Goal: Task Accomplishment & Management: Use online tool/utility

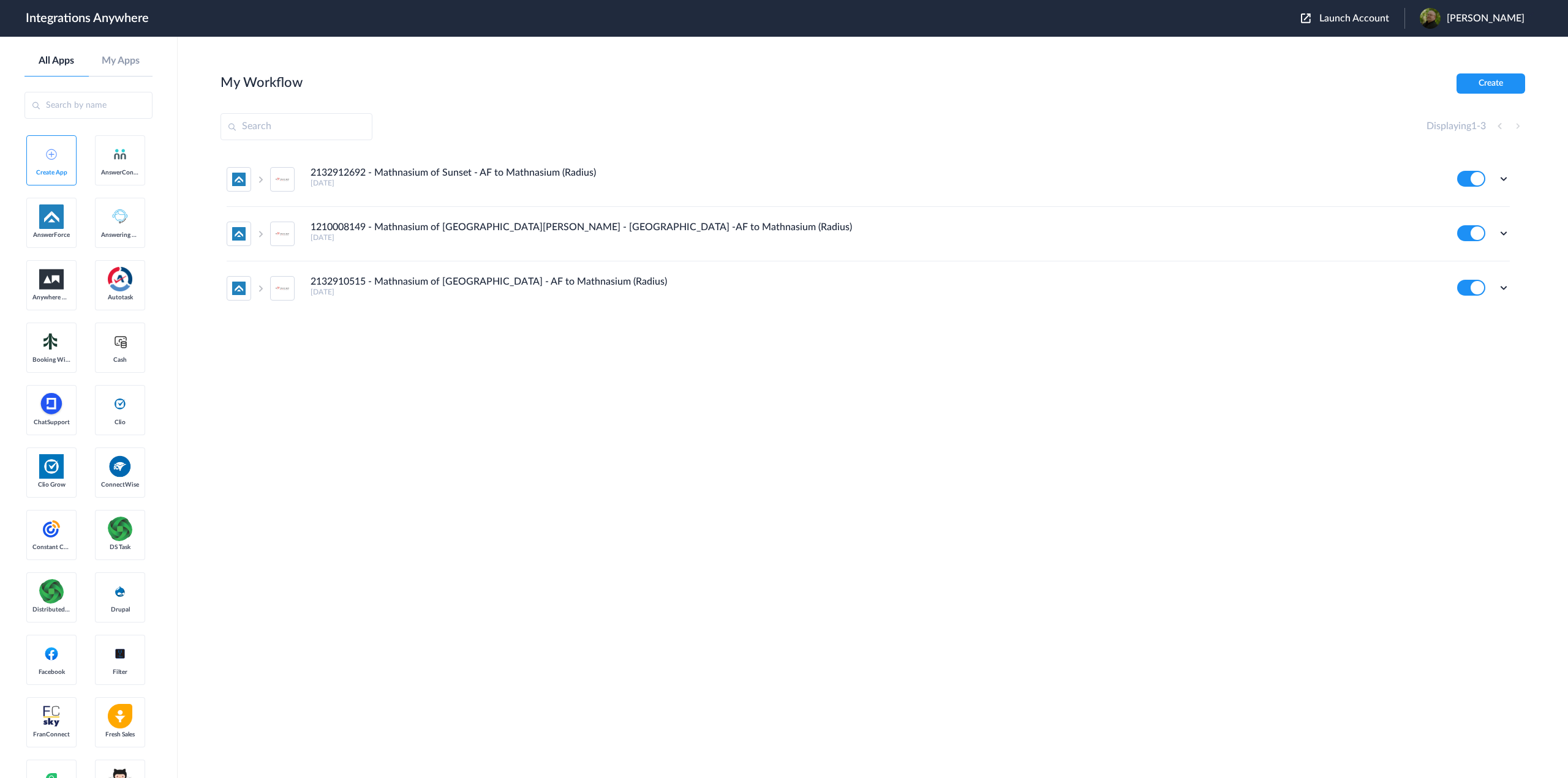
click at [1354, 25] on div "Launch Account Glenn Jessup, Jr. My Account Logout" at bounding box center [1419, 18] width 236 height 21
click at [1352, 19] on span "Launch Account" at bounding box center [1354, 18] width 70 height 10
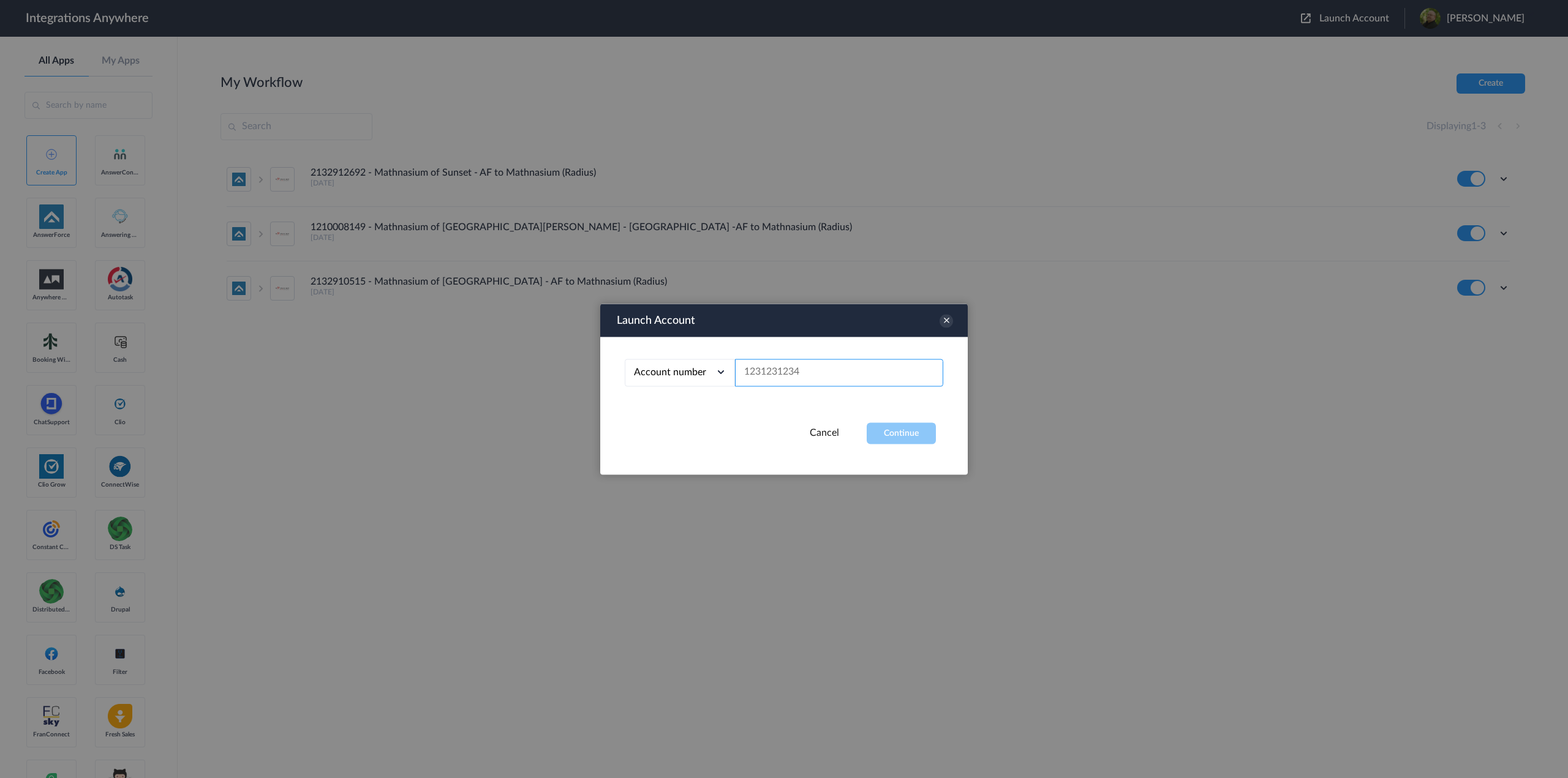
paste input "8009179983"
type input "8009179983"
click at [910, 437] on button "Continue" at bounding box center [902, 433] width 69 height 21
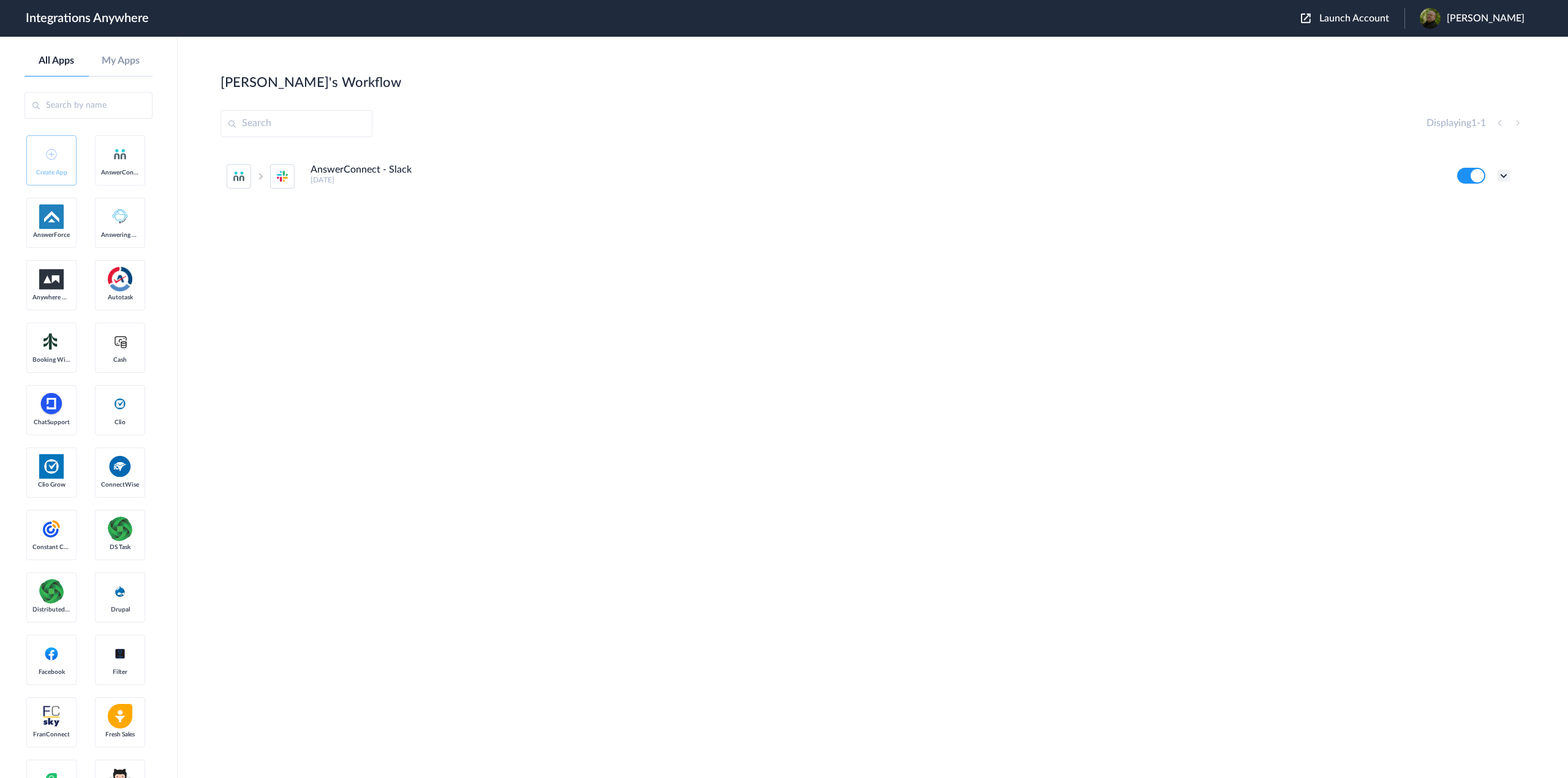
click at [1502, 176] on icon at bounding box center [1504, 176] width 12 height 12
click at [1461, 200] on link "Edit" at bounding box center [1454, 204] width 29 height 9
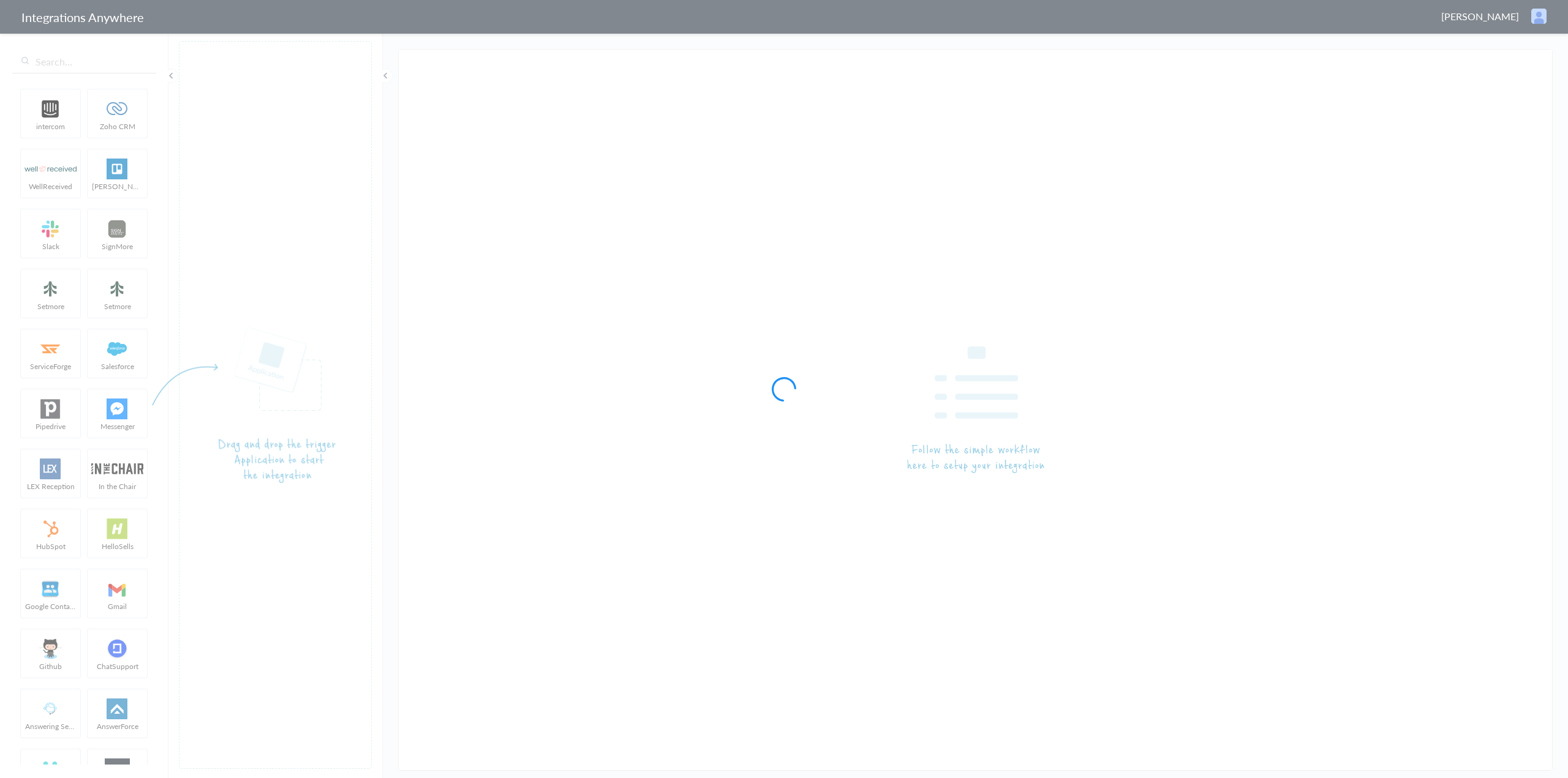
type input "AnswerConnect - Slack"
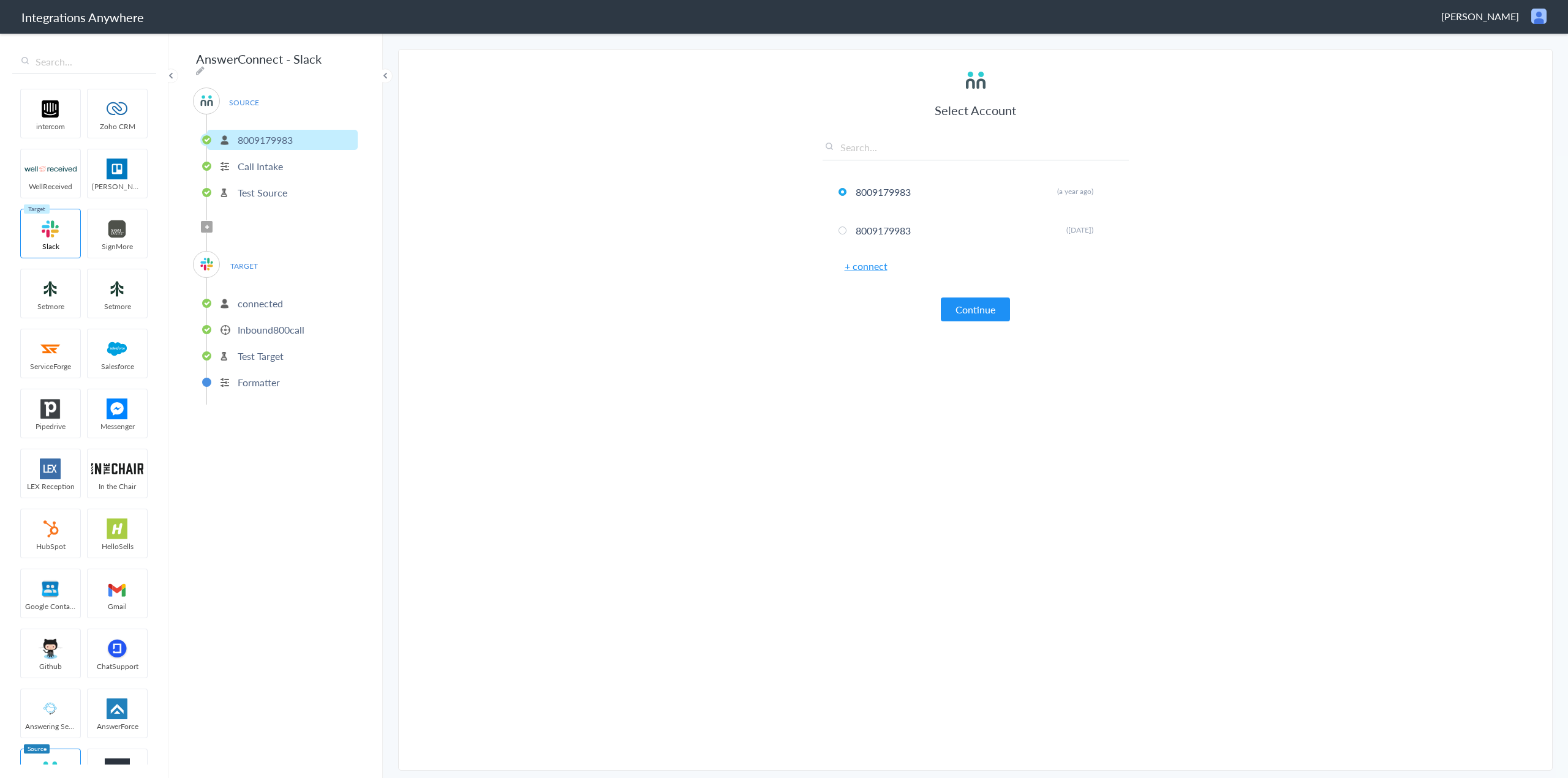
click at [272, 357] on p "Test Target" at bounding box center [260, 355] width 46 height 14
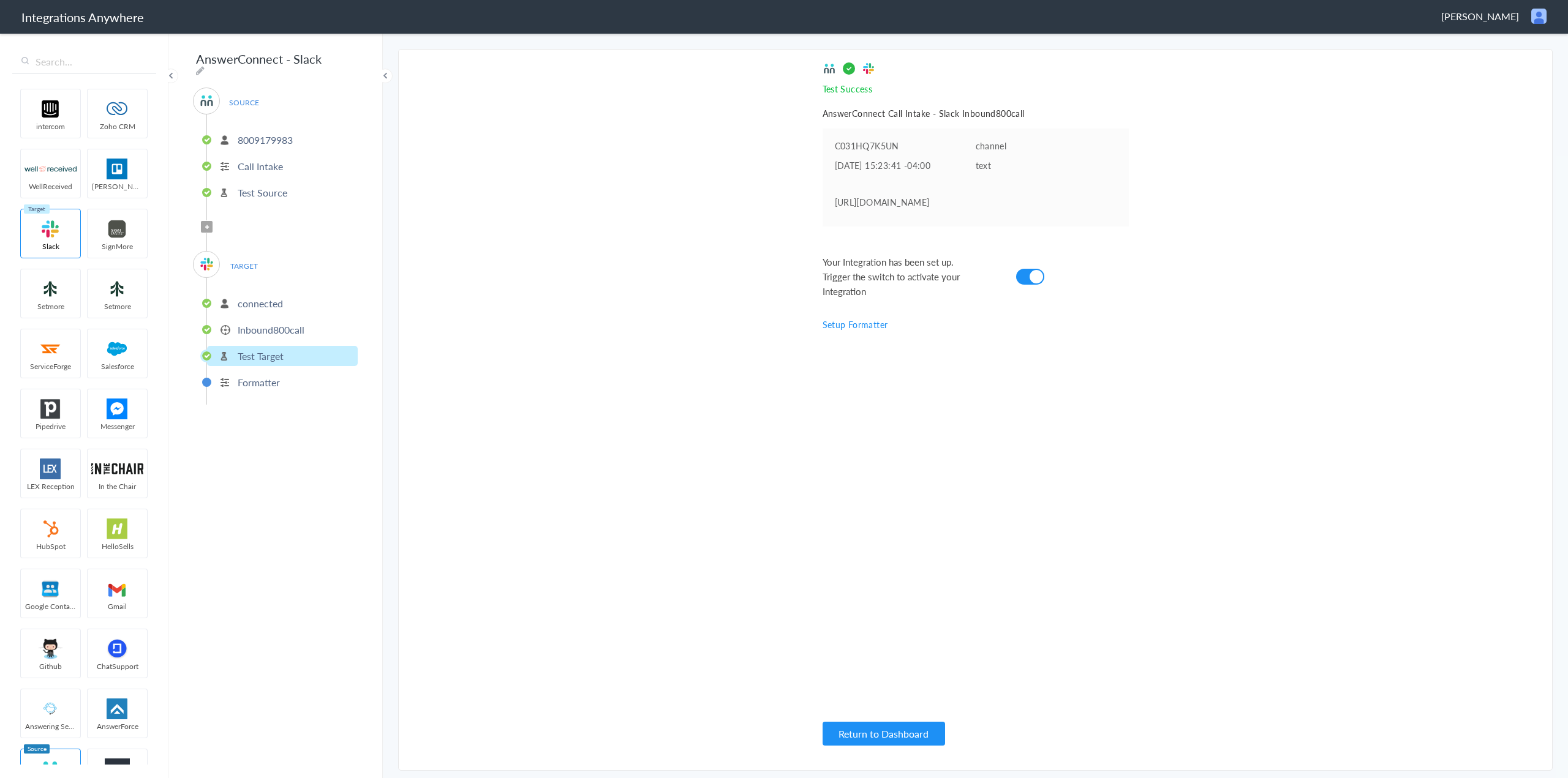
click at [266, 324] on p "Inbound800call" at bounding box center [271, 329] width 67 height 14
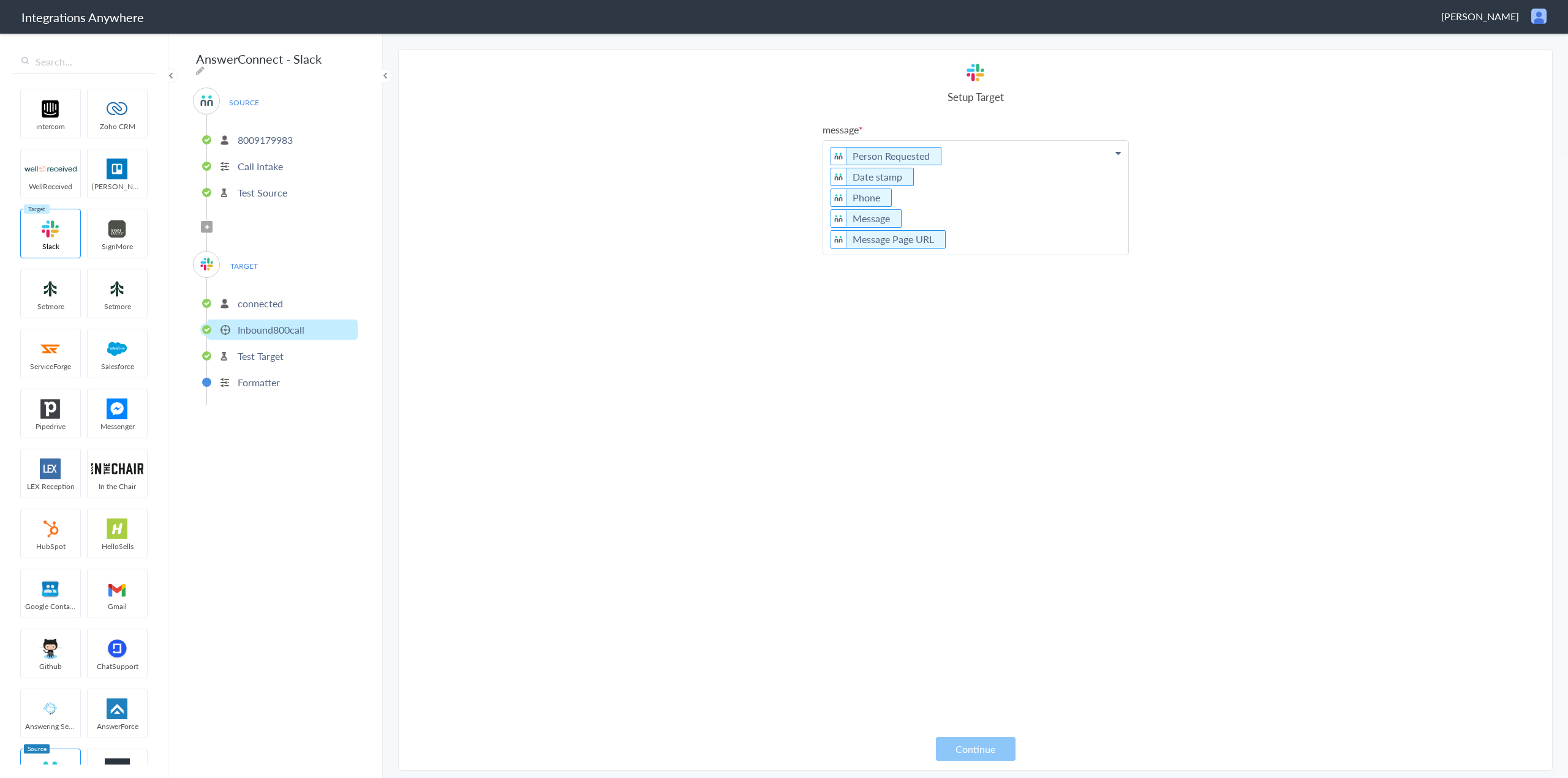
click at [264, 296] on p "connected" at bounding box center [260, 303] width 45 height 14
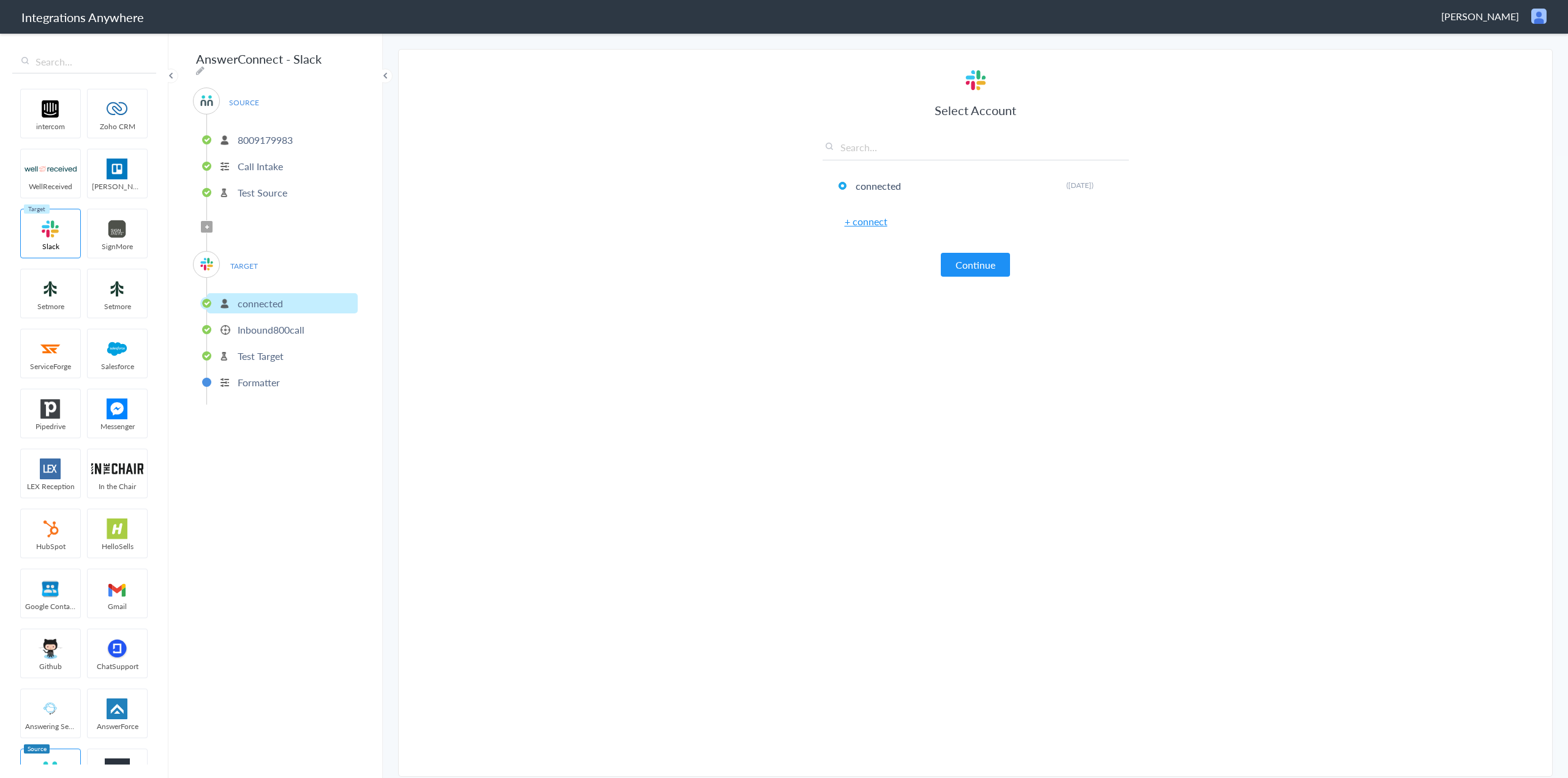
click at [263, 136] on p "8009179983" at bounding box center [265, 140] width 55 height 14
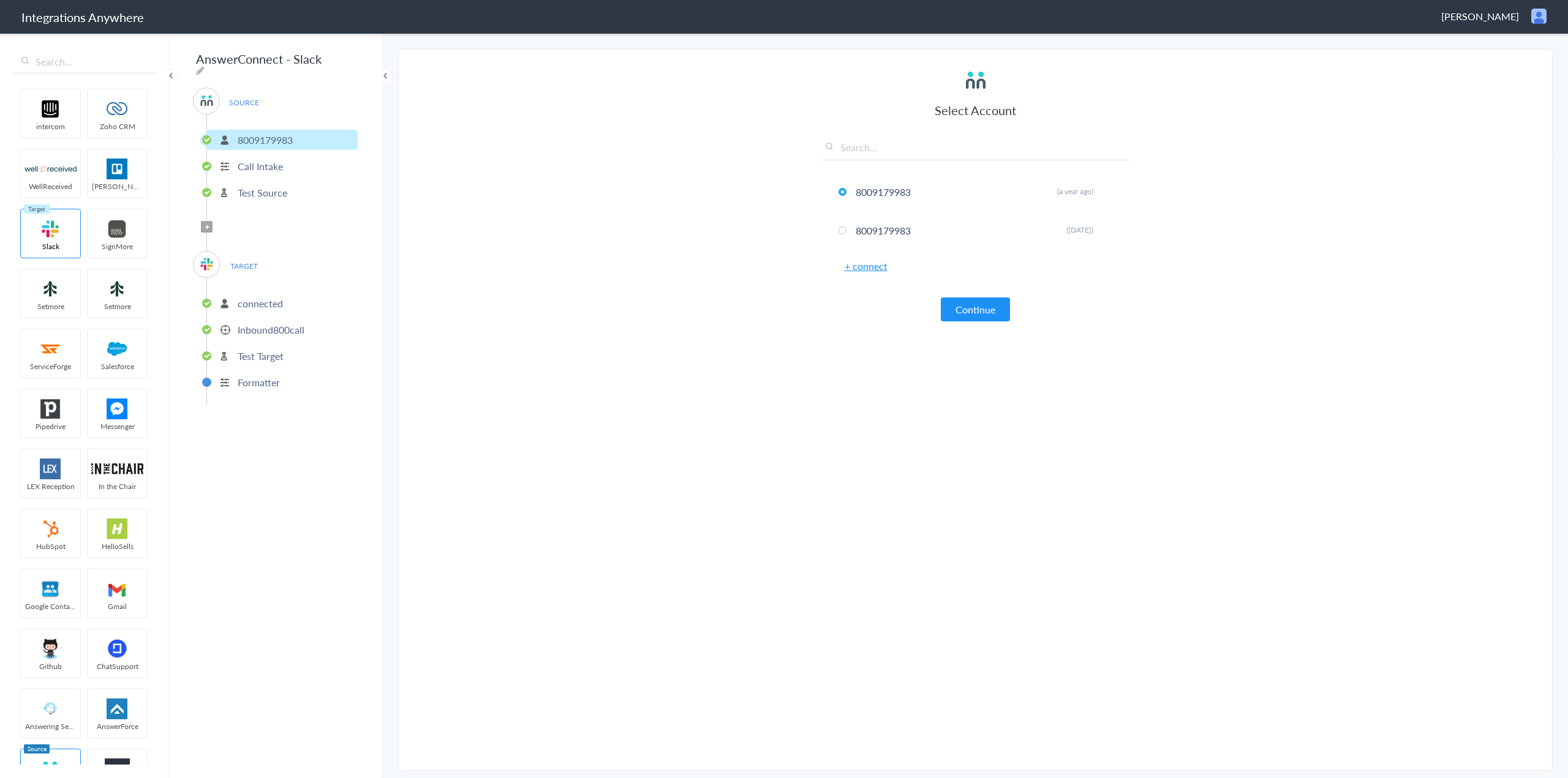
click at [256, 297] on p "connected" at bounding box center [260, 303] width 45 height 14
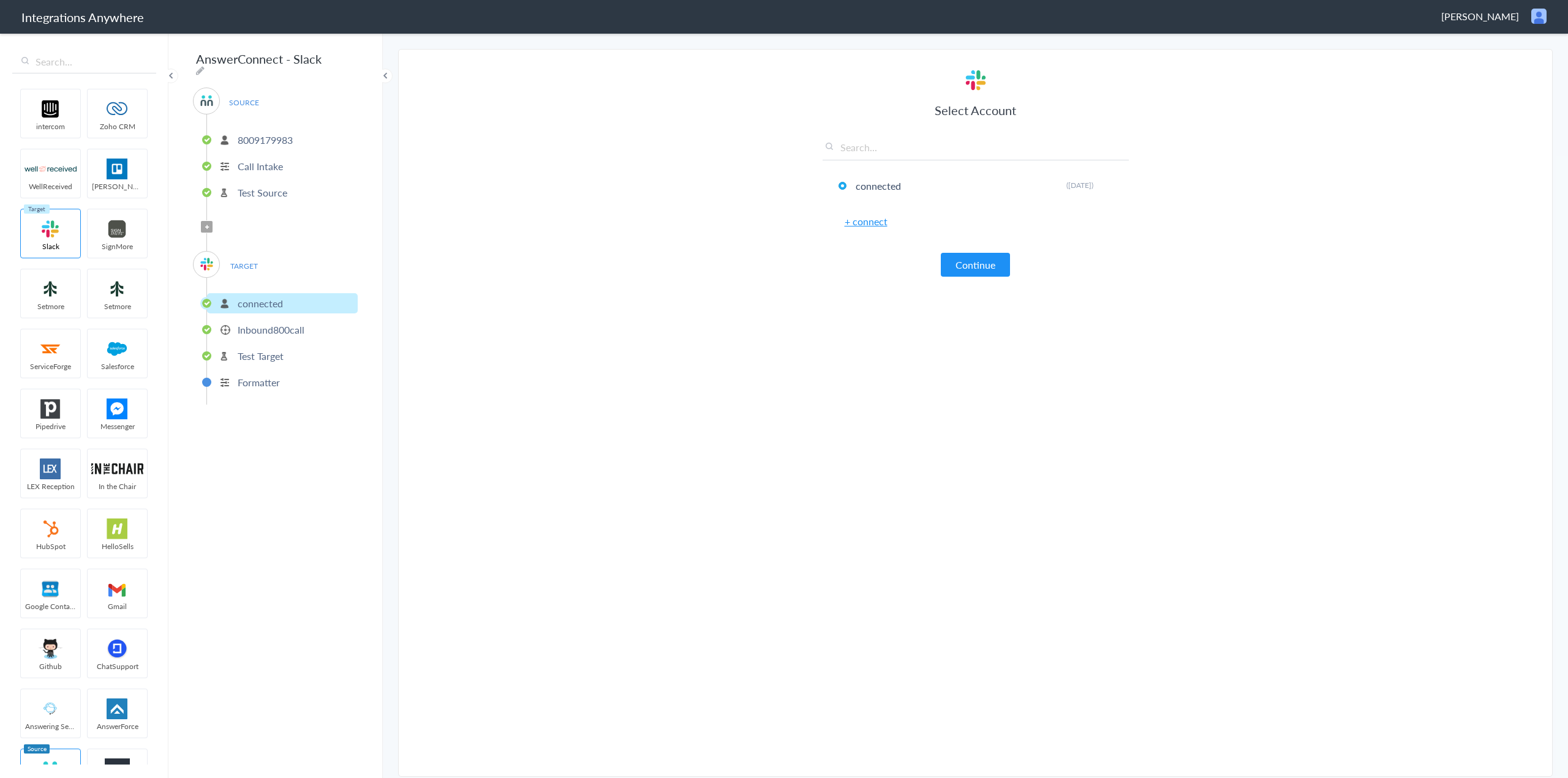
click at [262, 323] on p "Inbound800call" at bounding box center [271, 329] width 67 height 14
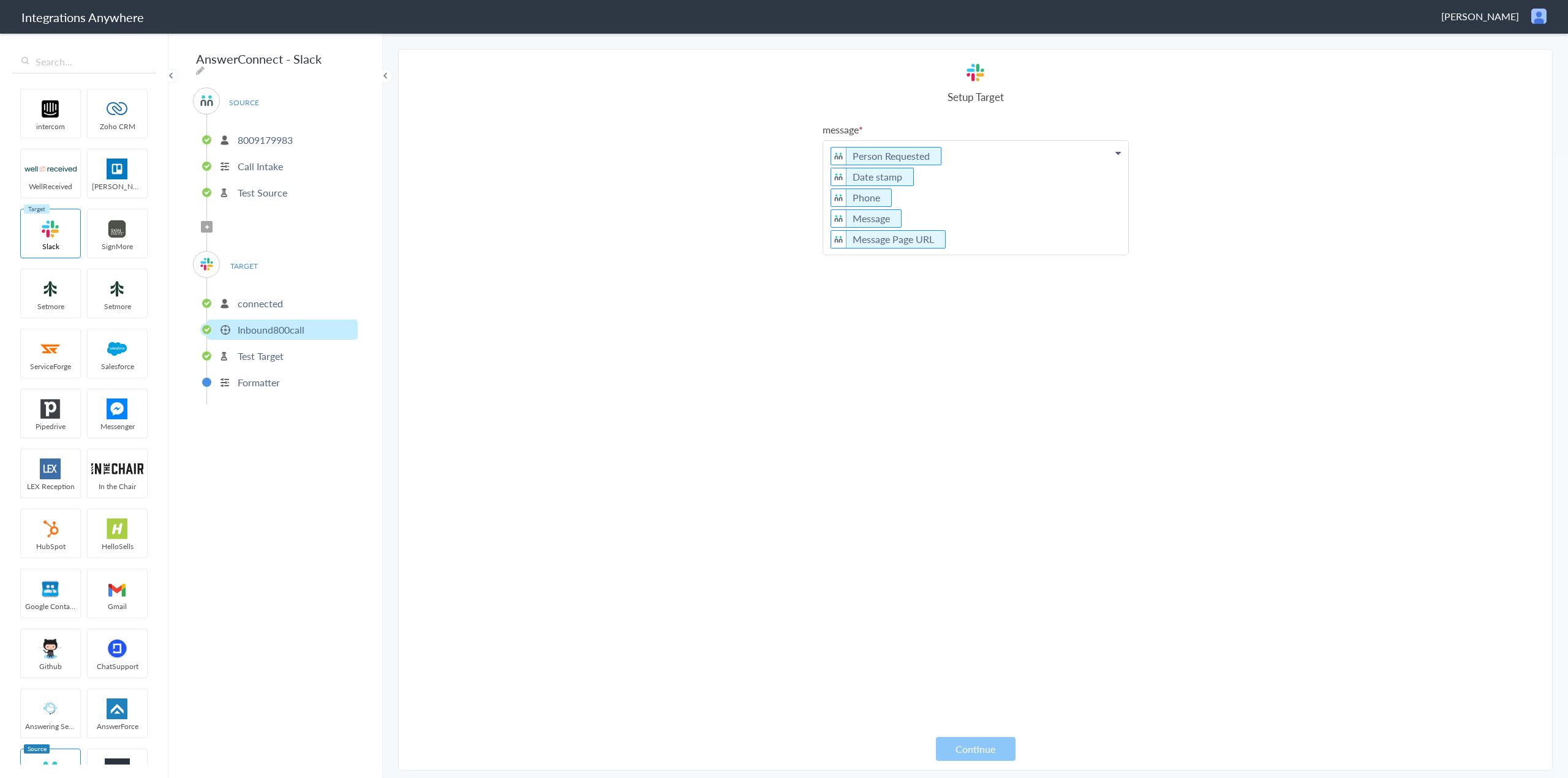
click at [967, 152] on p "Person Requested Date stamp Phone Message Message Page URL" at bounding box center [976, 198] width 305 height 114
click at [827, 152] on p "Person Requested Date stamp Phone Message Message Page URL" at bounding box center [976, 198] width 305 height 114
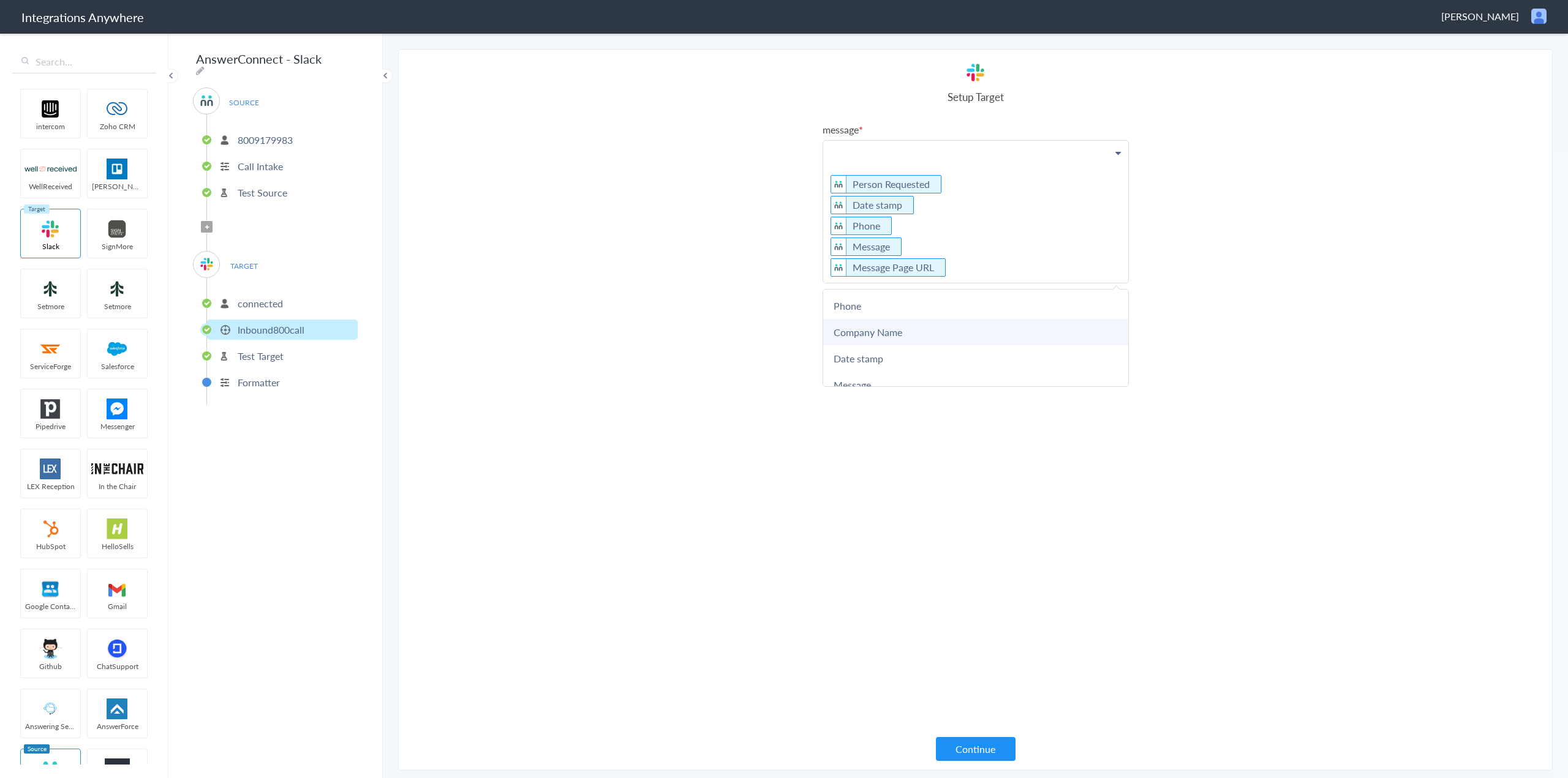
click at [865, 330] on link "Company Name" at bounding box center [976, 332] width 305 height 27
click at [832, 168] on p "Company Name Person Requested Date stamp Phone Message Message Page URL" at bounding box center [976, 216] width 305 height 149
click at [824, 165] on p "Company Name Person Requested Date stamp Phone Message Message Page URL" at bounding box center [976, 216] width 305 height 149
click at [890, 315] on link "Company Name" at bounding box center [976, 318] width 305 height 27
click at [828, 151] on p "Company Name Person Requested Date stamp Phone Message Message Page URL" at bounding box center [976, 208] width 305 height 134
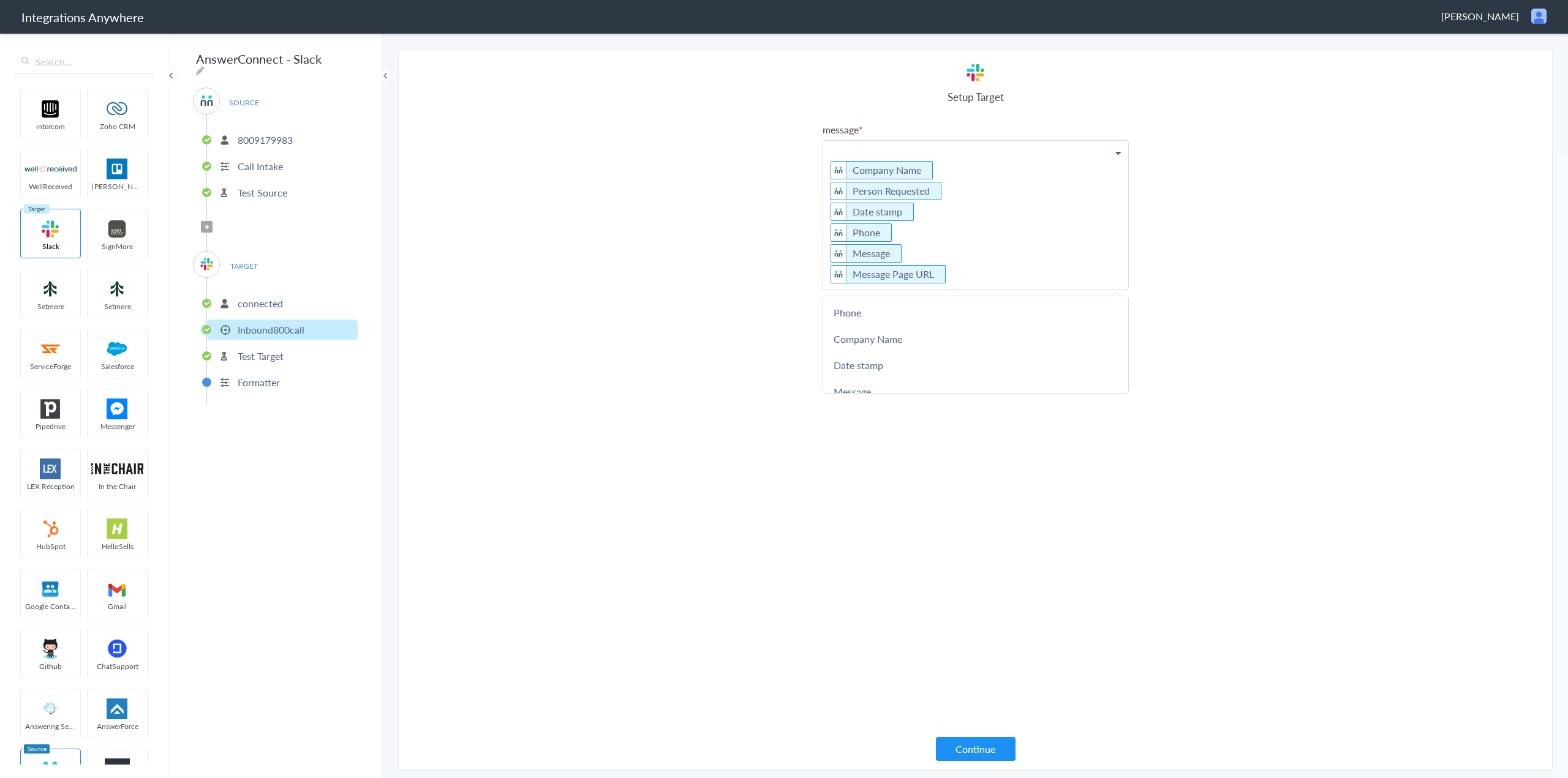
click at [1031, 584] on div "message Company Name Person Requested Date stamp Phone Message Message Page URL…" at bounding box center [976, 431] width 306 height 617
click at [971, 751] on button "Continue" at bounding box center [976, 749] width 80 height 24
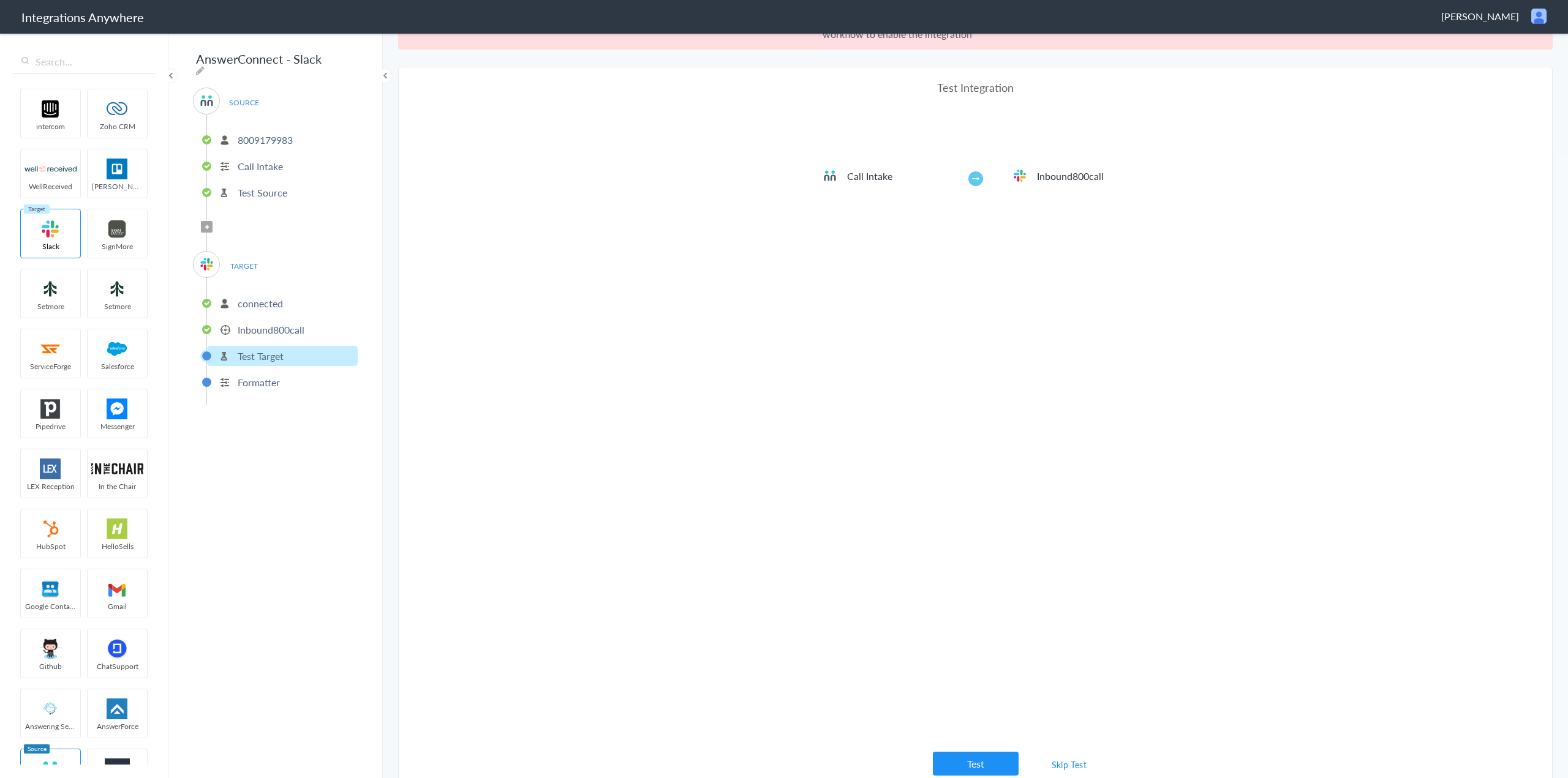
scroll to position [45, 0]
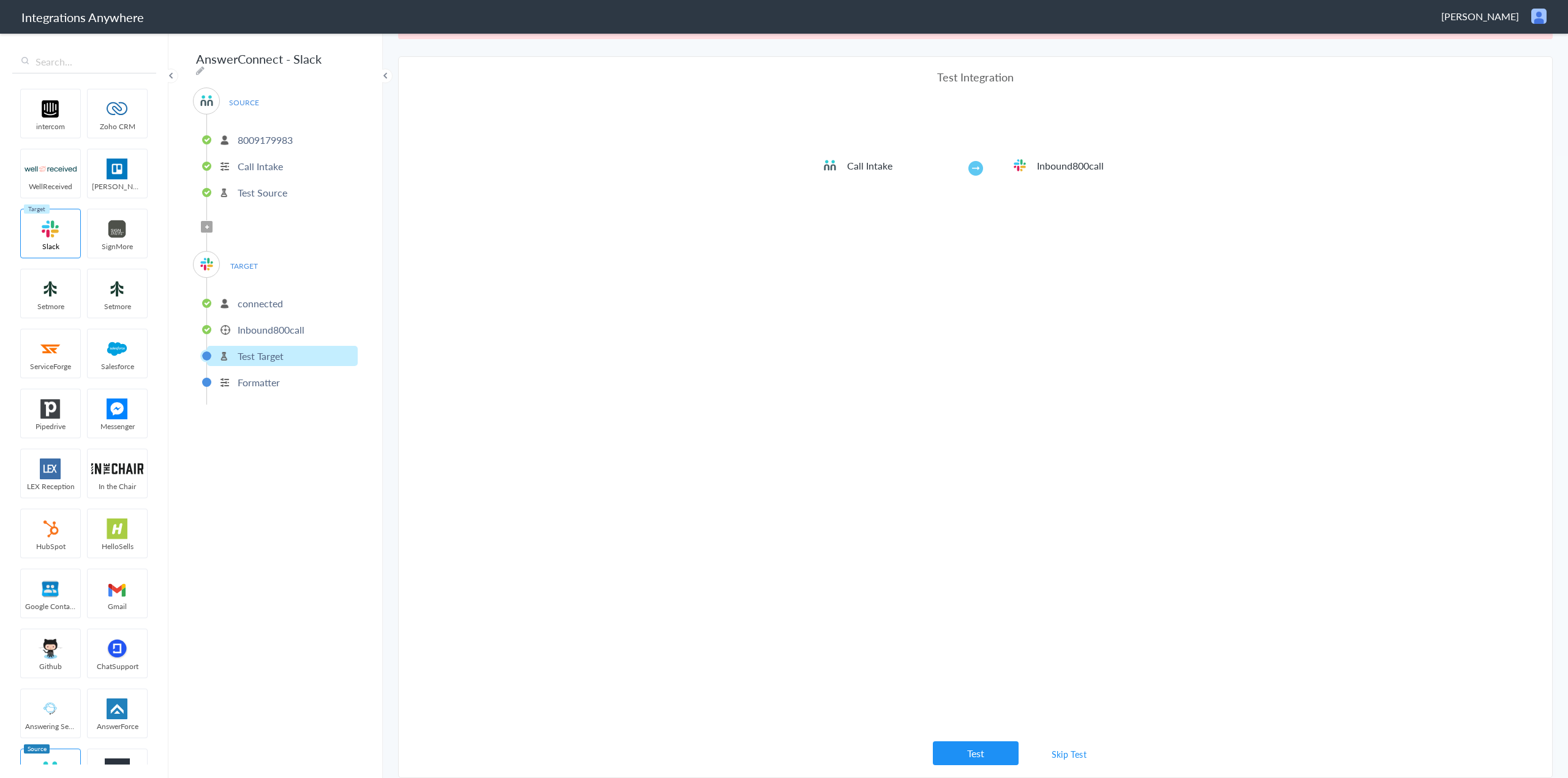
click at [1061, 753] on link "Skip Test" at bounding box center [1070, 754] width 65 height 22
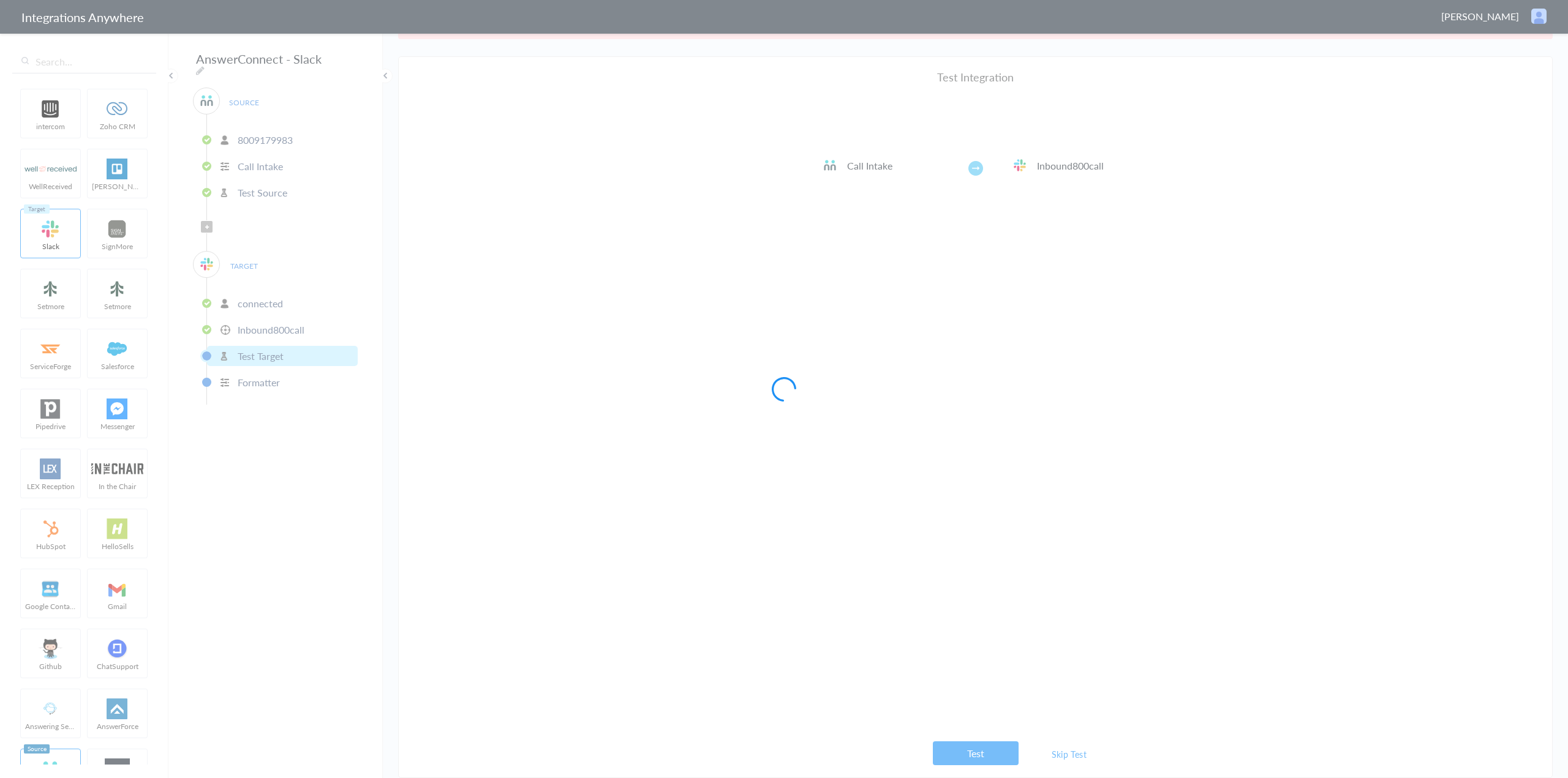
scroll to position [0, 0]
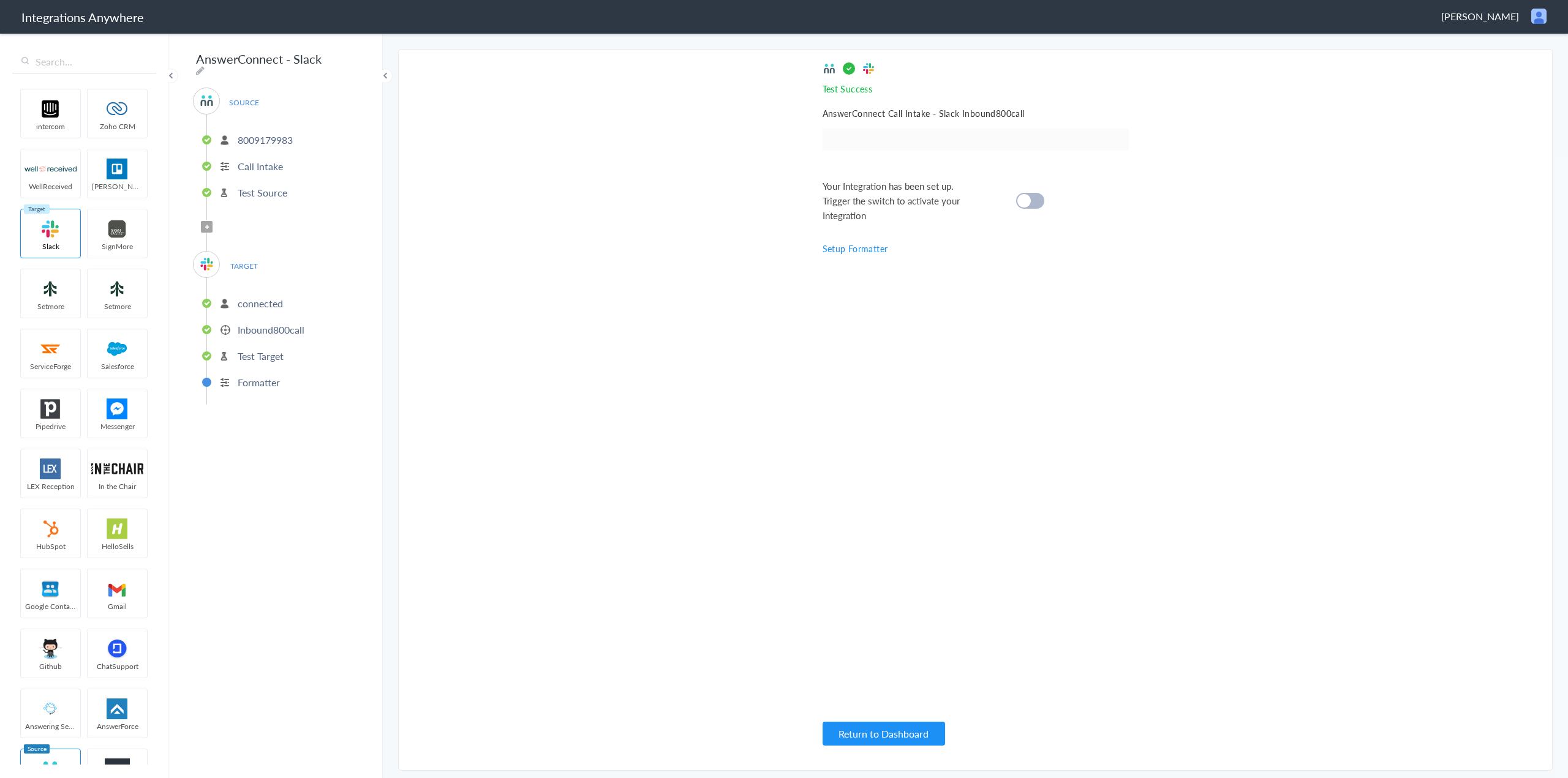
click at [1035, 202] on div at bounding box center [1030, 201] width 28 height 16
click at [900, 732] on button "Return to Dashboard" at bounding box center [884, 734] width 123 height 24
